Goal: Task Accomplishment & Management: Manage account settings

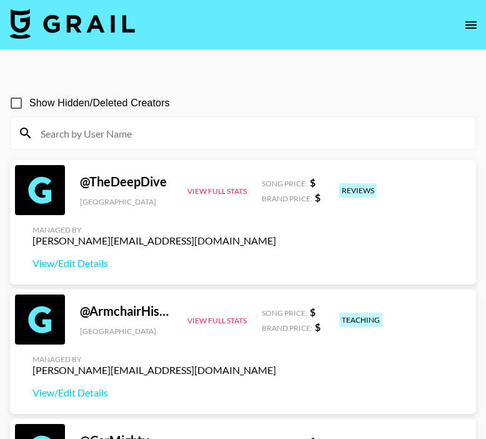
click at [373, 23] on icon "open drawer" at bounding box center [471, 25] width 15 height 15
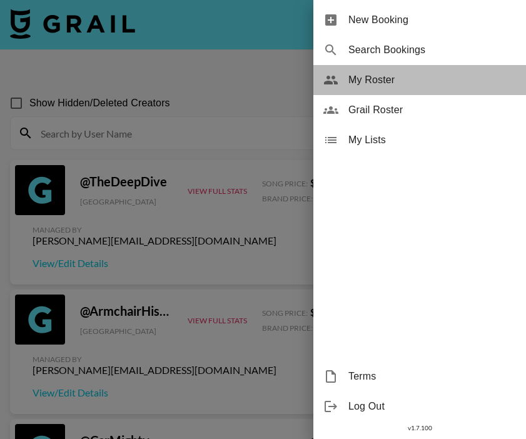
click at [373, 86] on span "My Roster" at bounding box center [432, 80] width 168 height 15
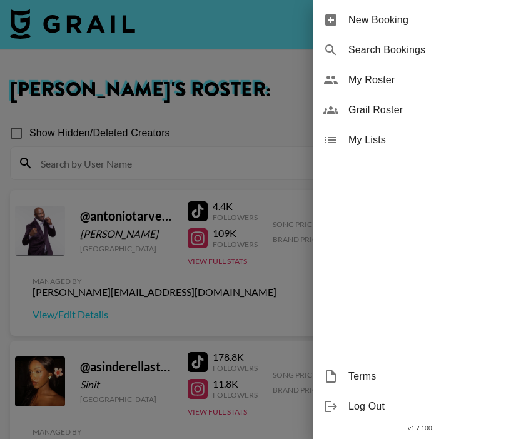
click at [243, 104] on div at bounding box center [263, 219] width 526 height 439
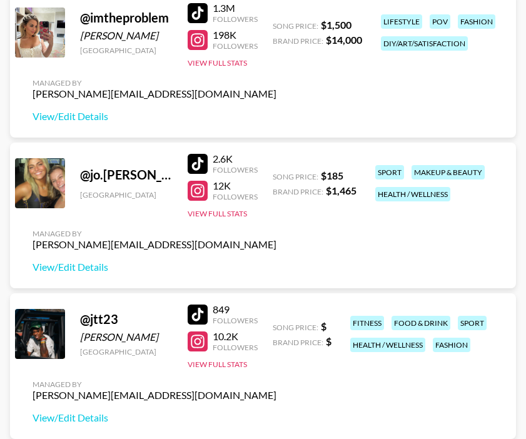
scroll to position [1409, 0]
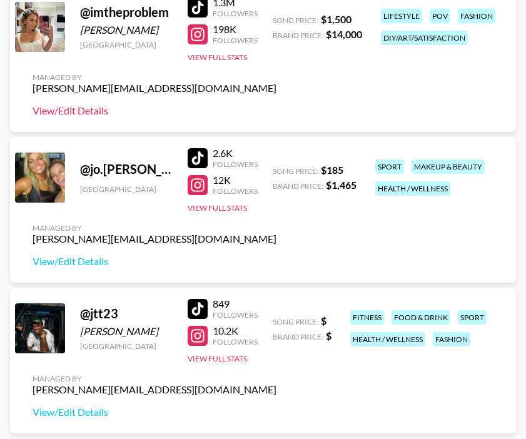
click at [83, 109] on link "View/Edit Details" at bounding box center [155, 110] width 244 height 13
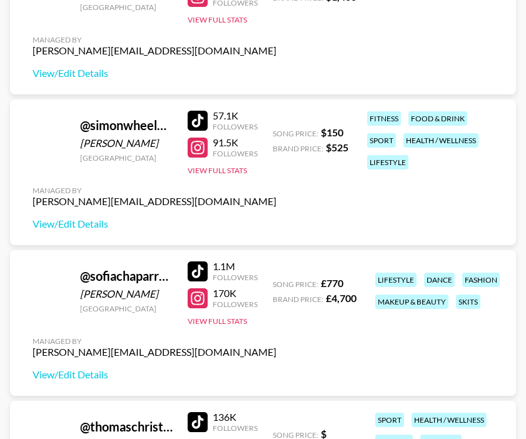
scroll to position [4488, 0]
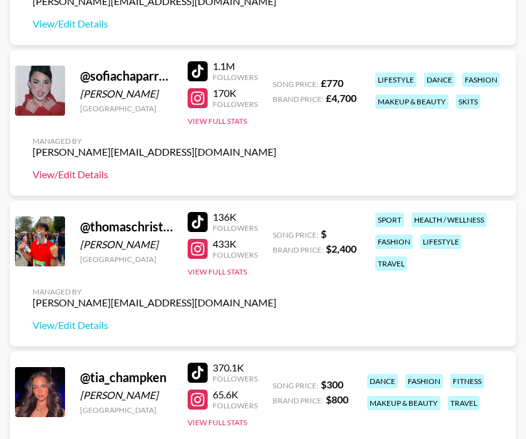
click at [65, 173] on link "View/Edit Details" at bounding box center [155, 174] width 244 height 13
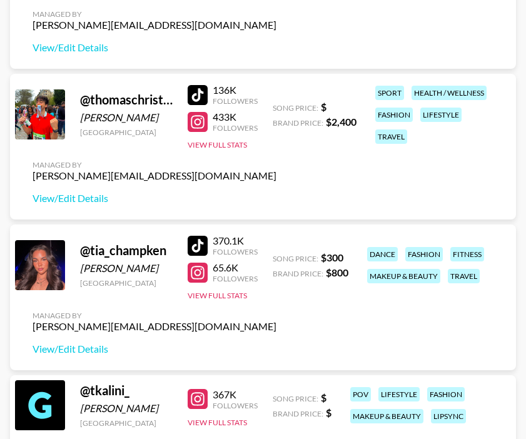
scroll to position [4660, 0]
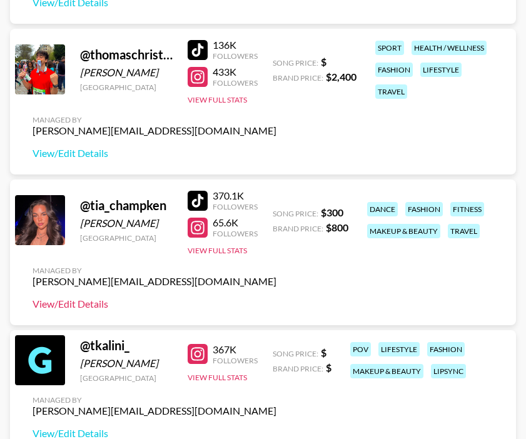
click at [63, 303] on link "View/Edit Details" at bounding box center [155, 304] width 244 height 13
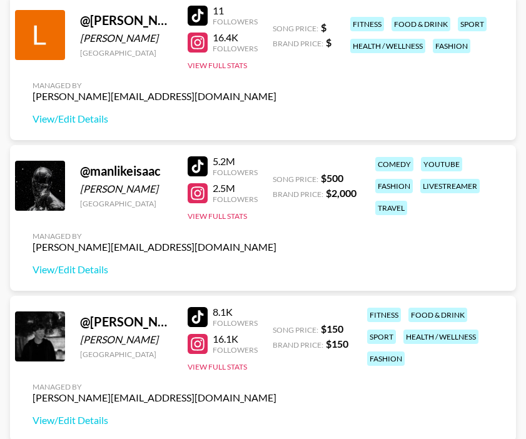
scroll to position [2618, 0]
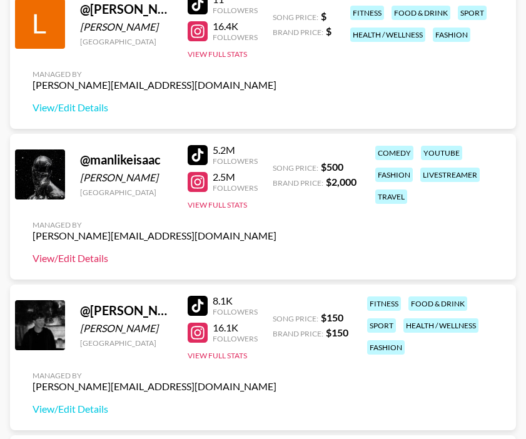
click at [83, 260] on link "View/Edit Details" at bounding box center [155, 258] width 244 height 13
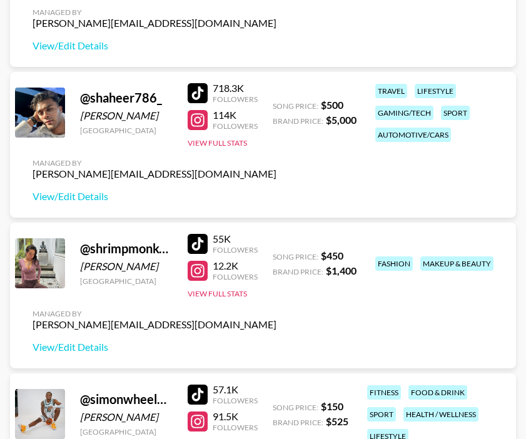
scroll to position [4025, 0]
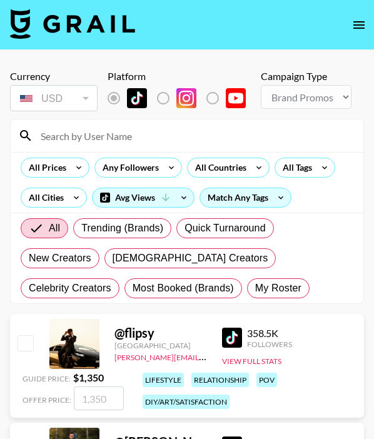
select select "Brand"
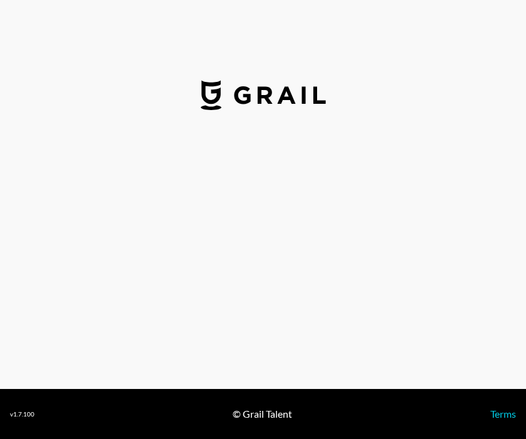
select select "USD"
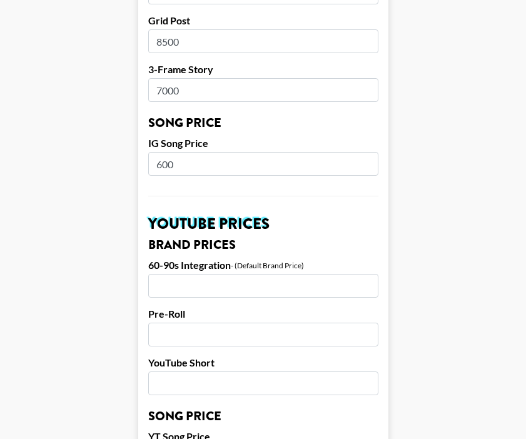
scroll to position [711, 0]
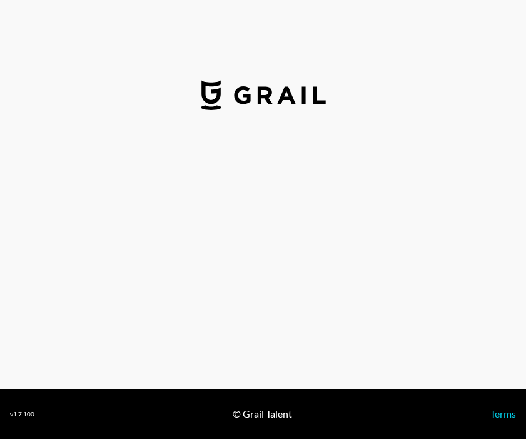
select select "GBP"
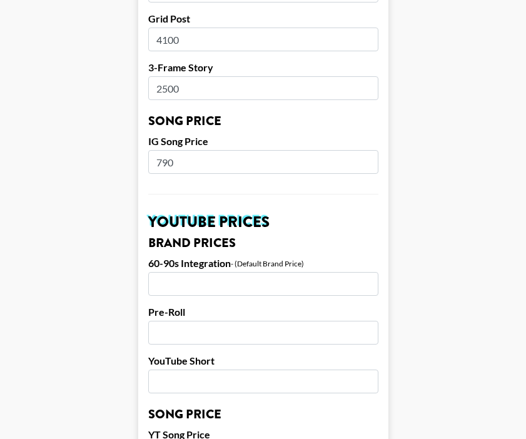
scroll to position [661, 0]
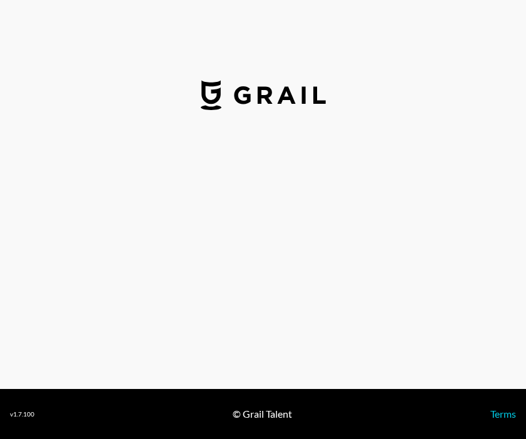
select select "USD"
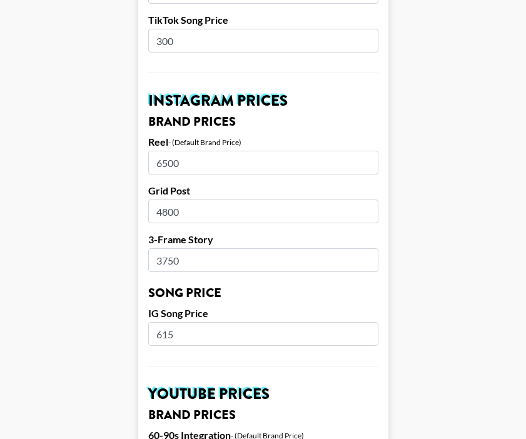
scroll to position [541, 0]
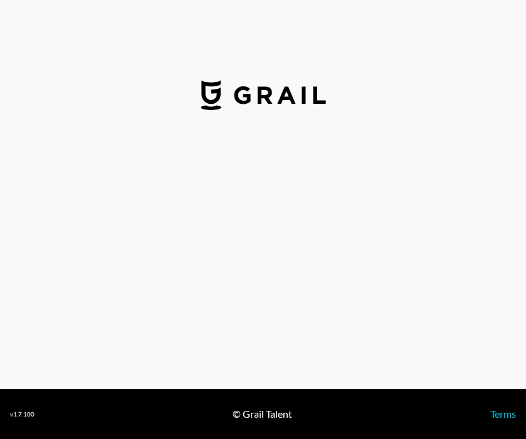
select select "USD"
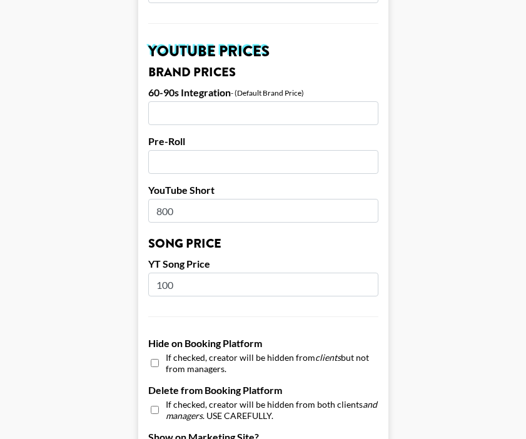
scroll to position [1012, 0]
